Goal: Navigation & Orientation: Find specific page/section

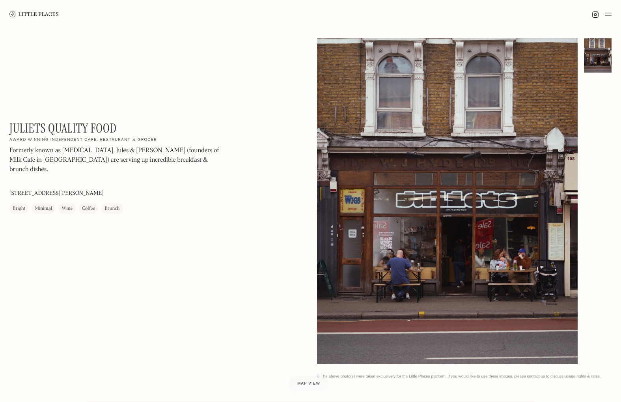
click at [38, 13] on img at bounding box center [33, 14] width 49 height 6
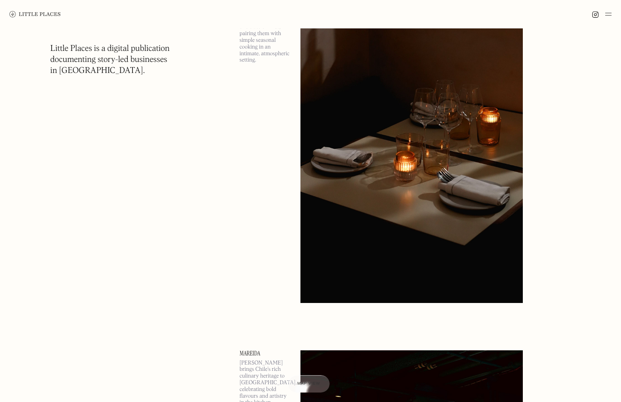
scroll to position [793, 0]
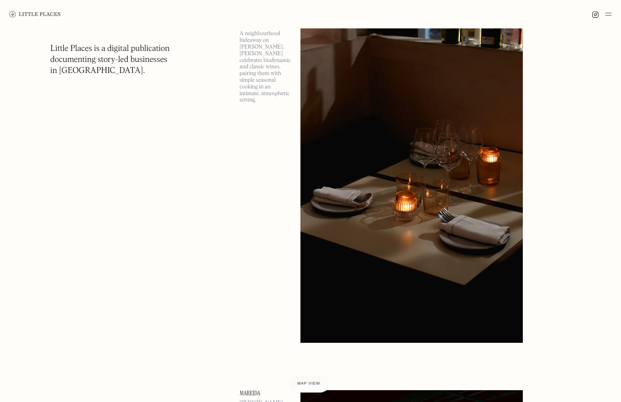
click at [424, 146] on img at bounding box center [412, 182] width 222 height 322
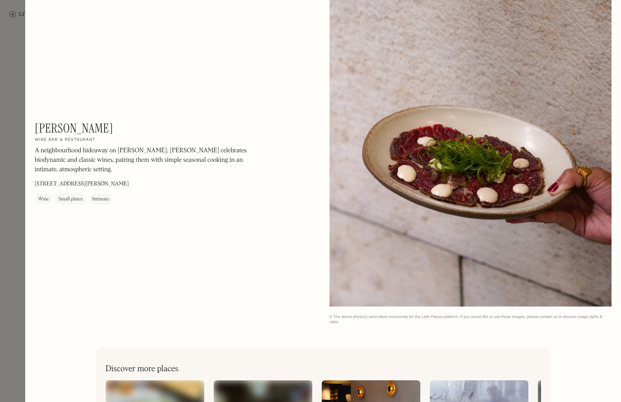
scroll to position [1135, 0]
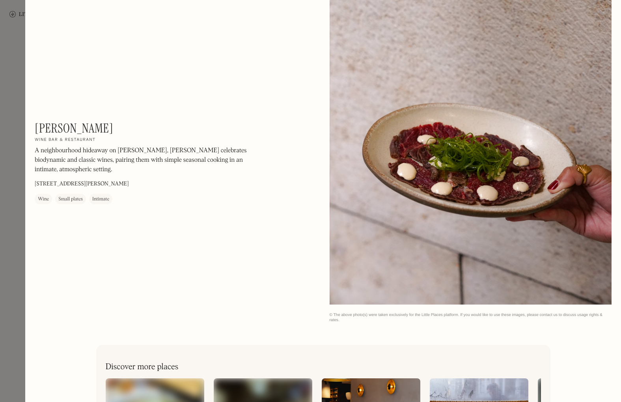
click at [12, 125] on div at bounding box center [310, 201] width 621 height 402
